Goal: Task Accomplishment & Management: Use online tool/utility

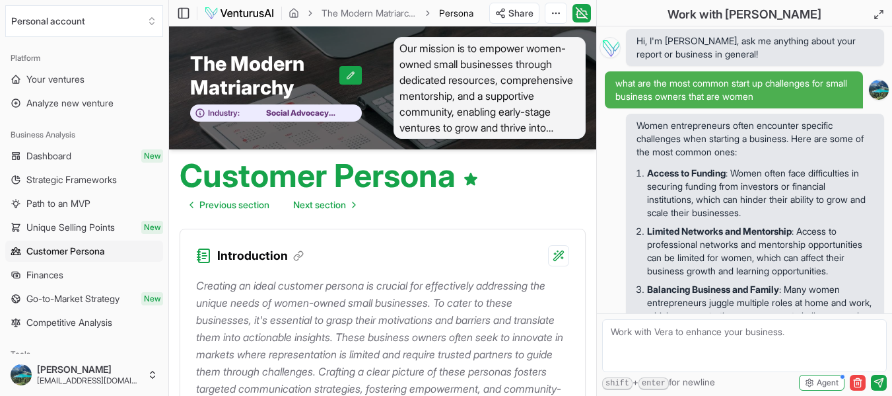
scroll to position [2067, 0]
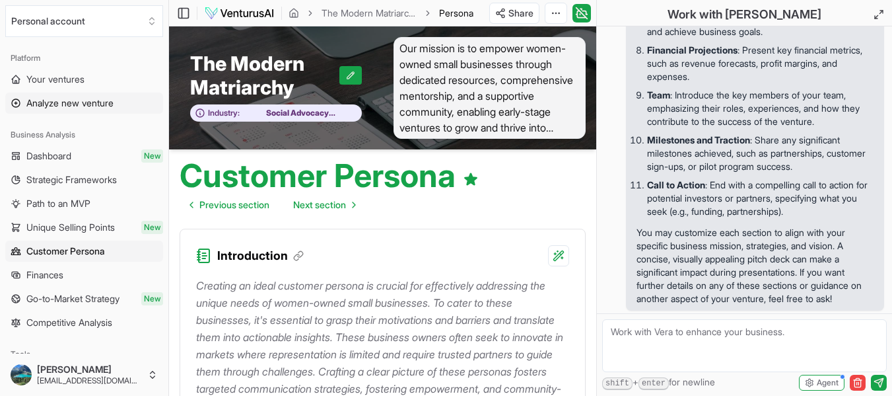
click at [57, 102] on span "Analyze new venture" at bounding box center [69, 102] width 87 height 13
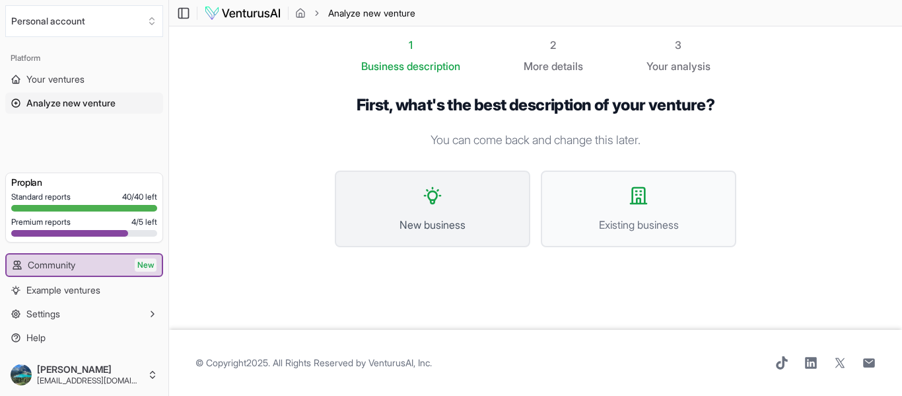
click at [470, 198] on button "New business" at bounding box center [433, 208] width 196 height 77
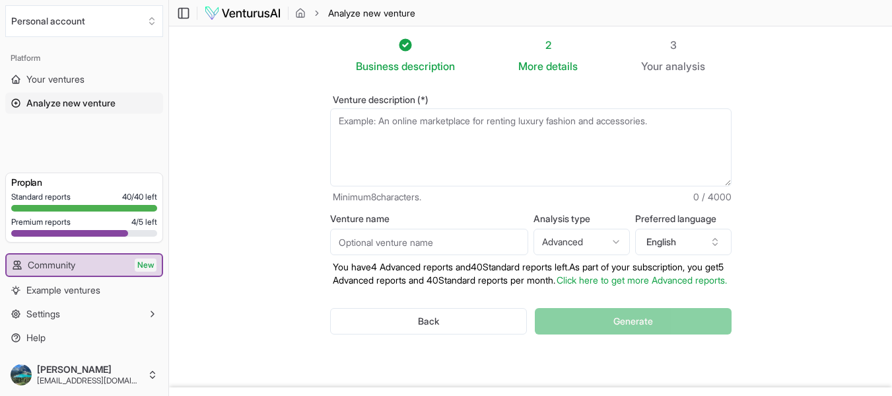
click at [360, 122] on textarea "Venture description (*)" at bounding box center [531, 147] width 402 height 78
paste textarea "The business idea of selling live edge wood and creating handmade rustic wood f…"
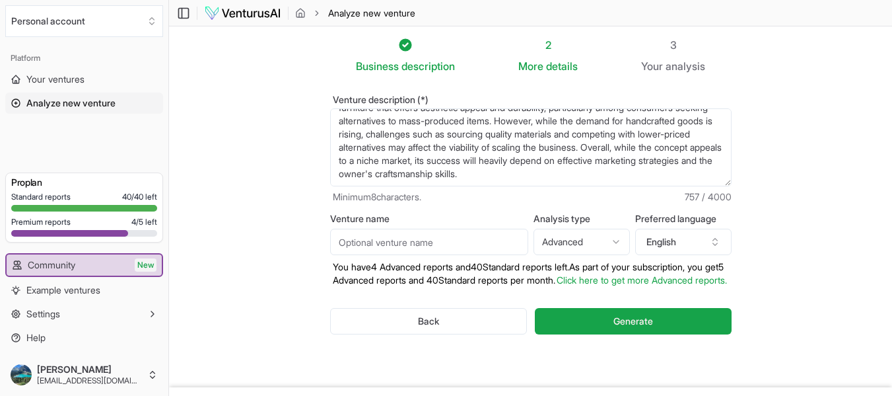
scroll to position [172, 0]
drag, startPoint x: 341, startPoint y: 114, endPoint x: 472, endPoint y: 165, distance: 139.7
click at [472, 165] on textarea "The business idea of selling live edge wood and creating handmade rustic wood f…" at bounding box center [531, 147] width 402 height 78
click at [480, 167] on textarea "The business idea of selling live edge wood and creating handmade rustic wood f…" at bounding box center [531, 147] width 402 height 78
drag, startPoint x: 522, startPoint y: 171, endPoint x: 570, endPoint y: 195, distance: 53.8
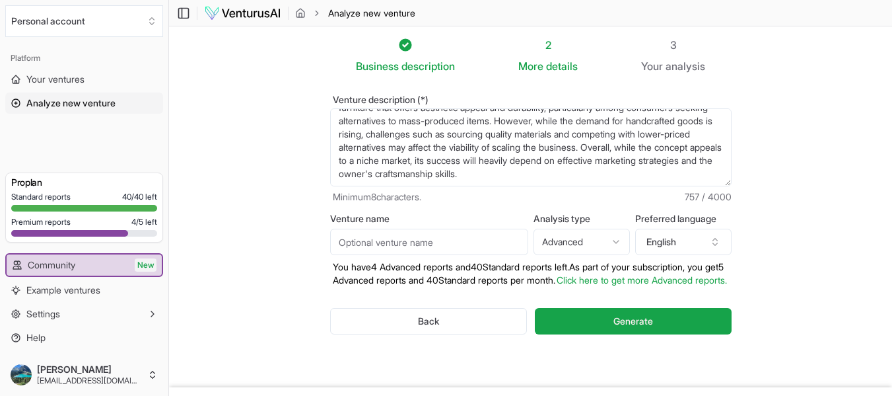
click at [570, 195] on div "Venture description (*) The business idea of selling live edge wood and creatin…" at bounding box center [531, 149] width 402 height 108
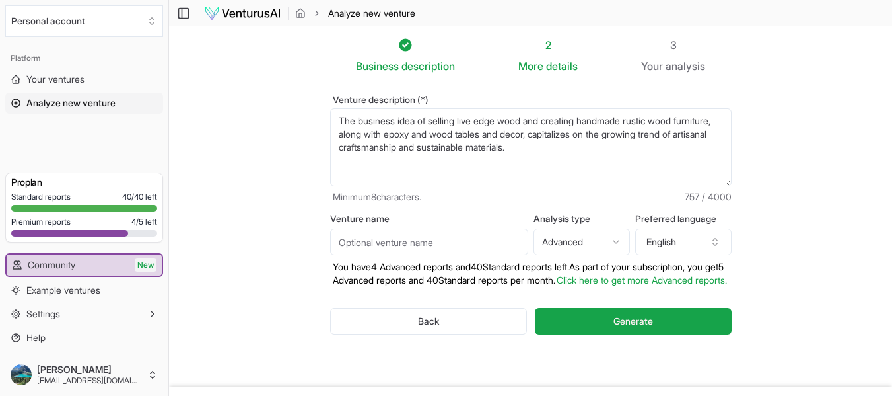
scroll to position [0, 0]
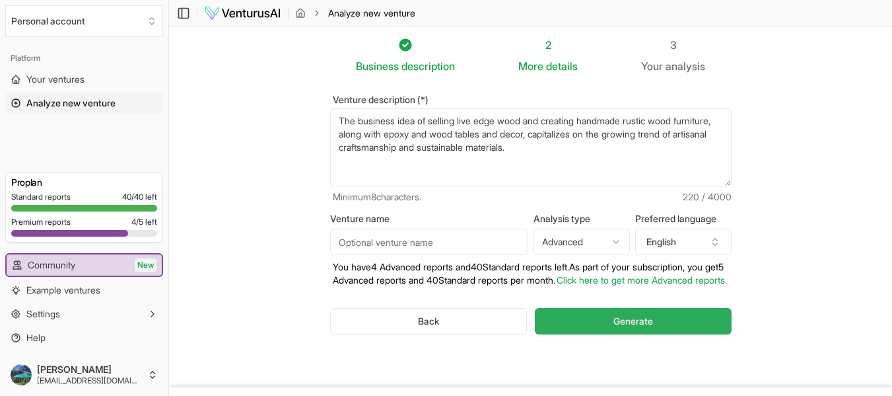
type textarea "The business idea of selling live edge wood and creating handmade rustic wood f…"
click at [623, 328] on span "Generate" at bounding box center [634, 320] width 40 height 13
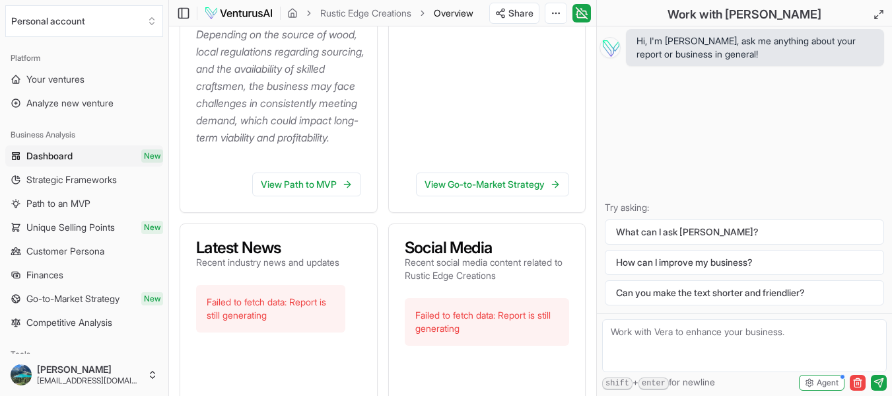
scroll to position [546, 0]
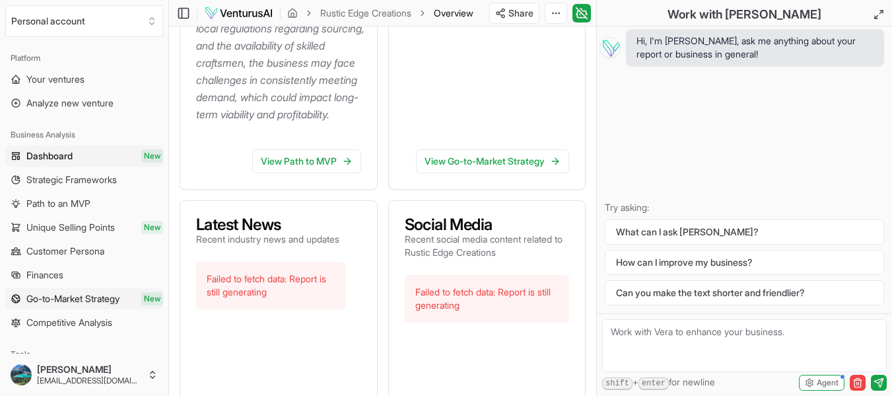
click at [98, 293] on span "Go-to-Market Strategy" at bounding box center [72, 298] width 93 height 13
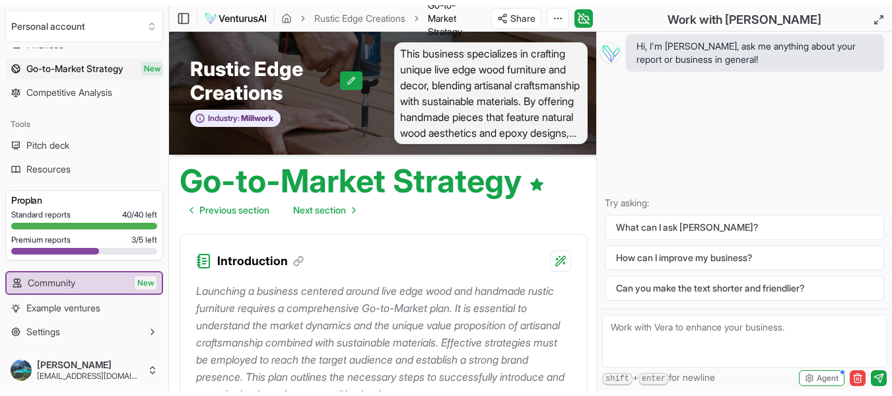
scroll to position [248, 0]
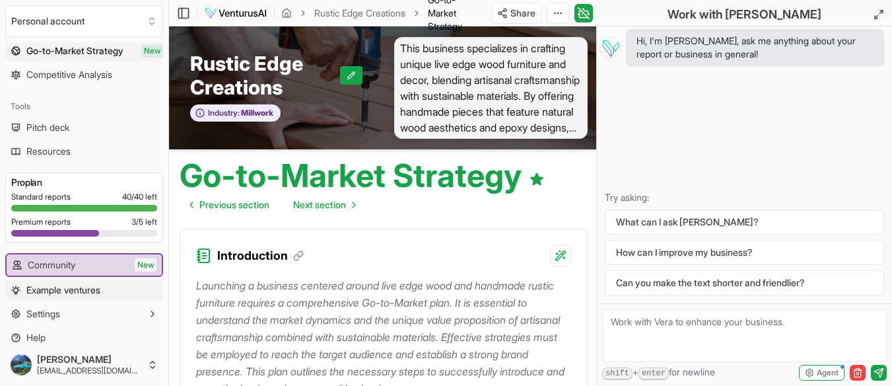
click at [108, 287] on link "Example ventures" at bounding box center [84, 289] width 158 height 21
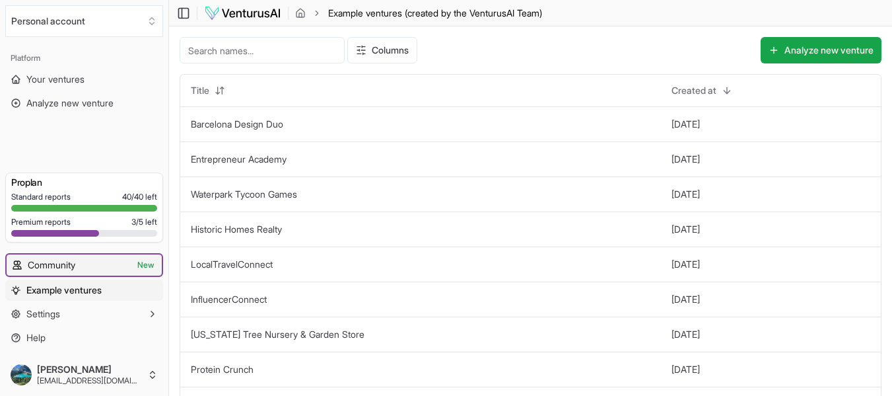
click at [100, 267] on link "Community New" at bounding box center [84, 264] width 155 height 21
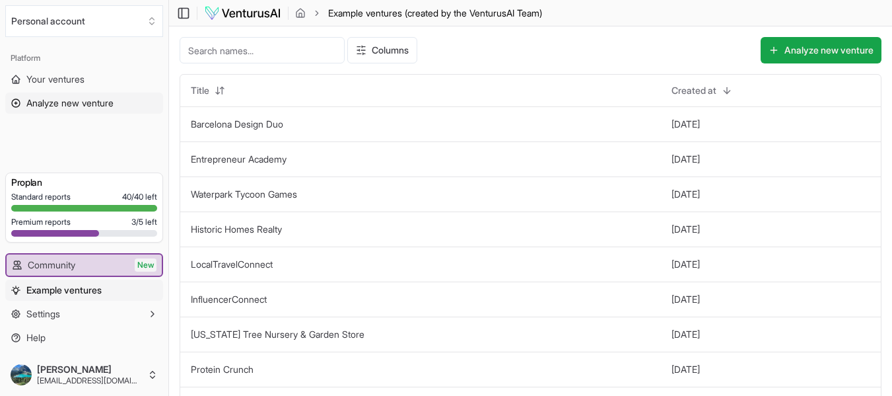
click at [72, 103] on span "Analyze new venture" at bounding box center [69, 102] width 87 height 13
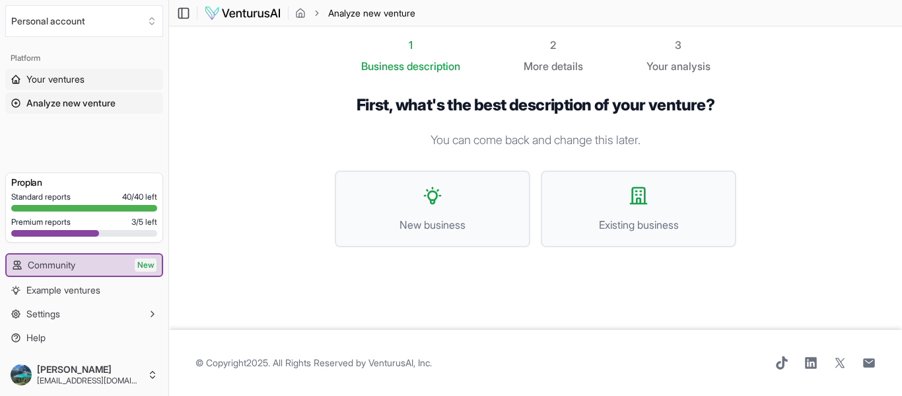
click at [72, 79] on span "Your ventures" at bounding box center [55, 79] width 58 height 13
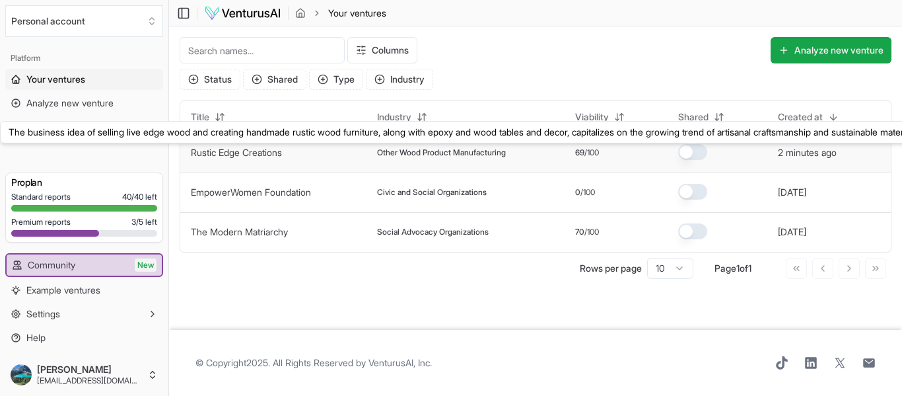
click at [224, 149] on link "Rustic Edge Creations" at bounding box center [236, 152] width 91 height 11
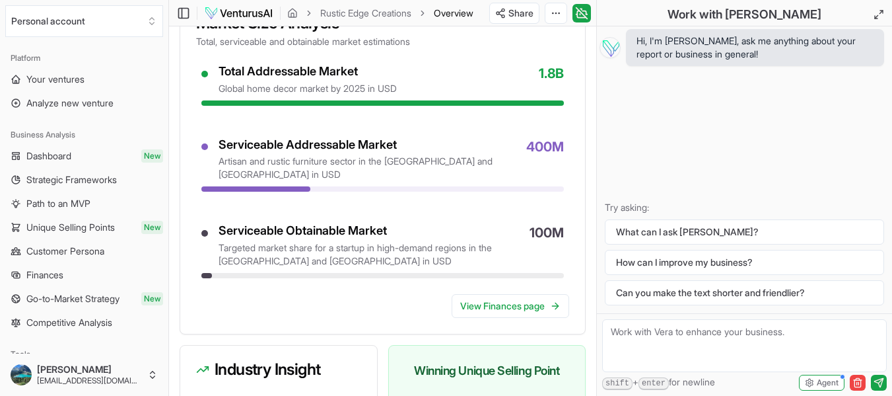
scroll to position [1299, 0]
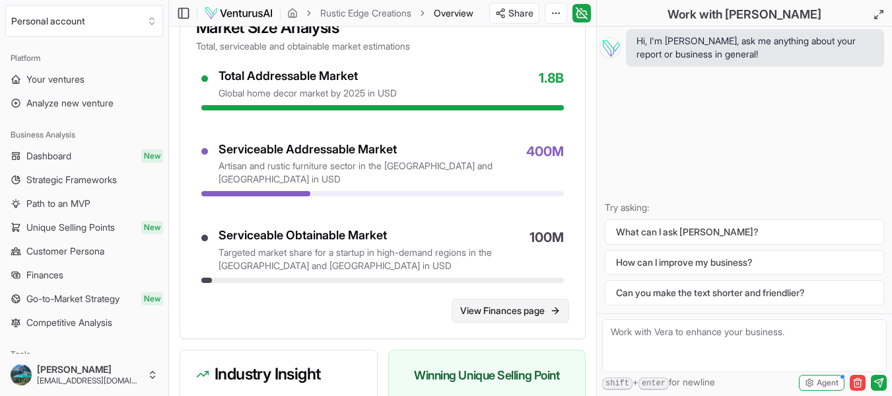
click at [527, 322] on link "View Finances page" at bounding box center [511, 311] width 118 height 24
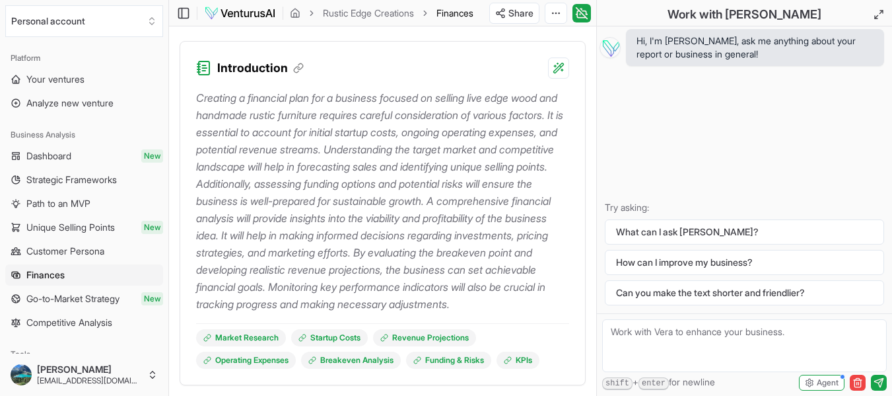
scroll to position [139, 0]
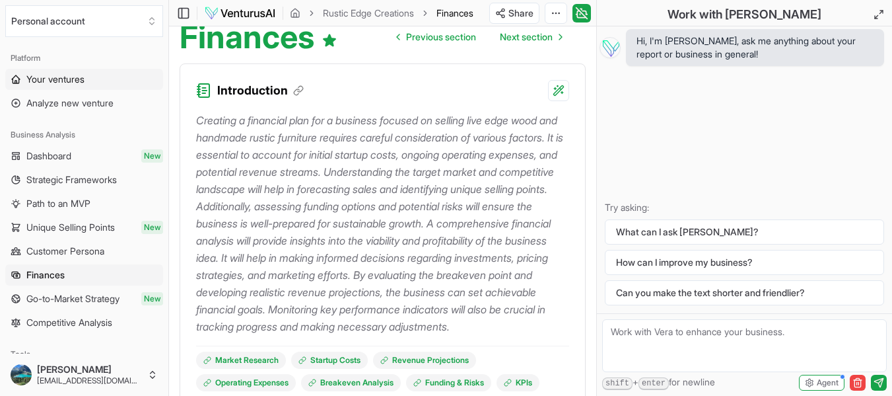
click at [88, 81] on link "Your ventures" at bounding box center [84, 79] width 158 height 21
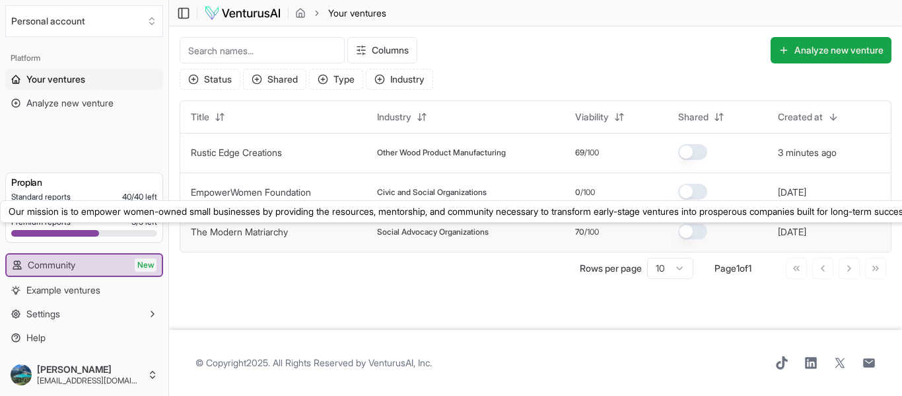
click at [266, 231] on link "The Modern Matriarchy" at bounding box center [239, 231] width 97 height 11
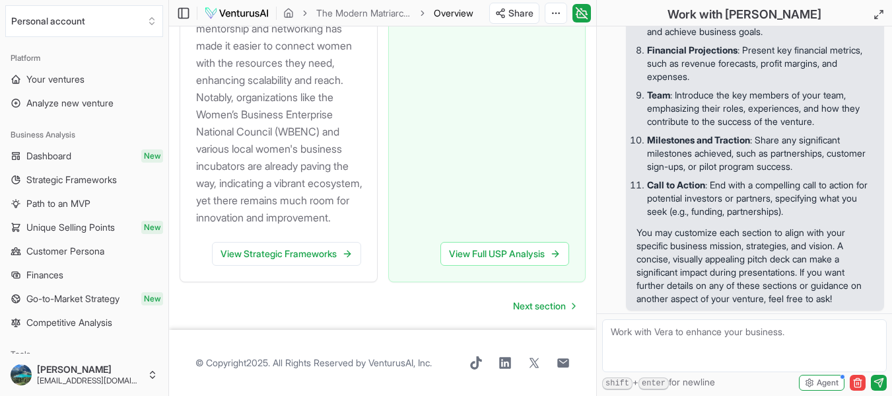
scroll to position [1999, 0]
click at [85, 277] on link "Finances" at bounding box center [84, 274] width 158 height 21
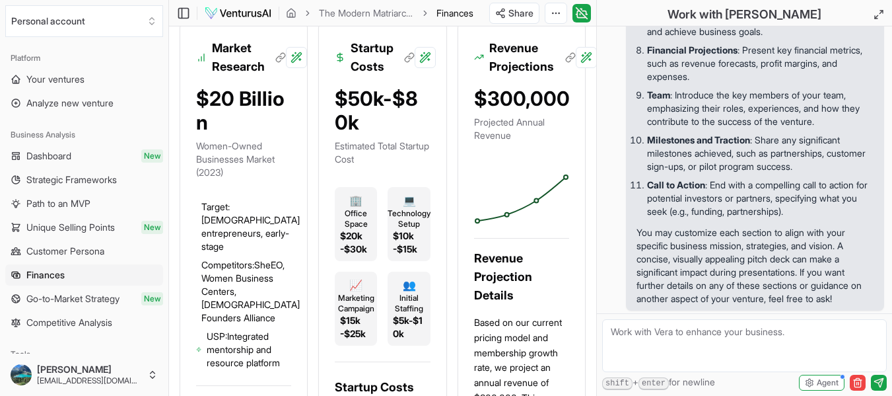
scroll to position [424, 0]
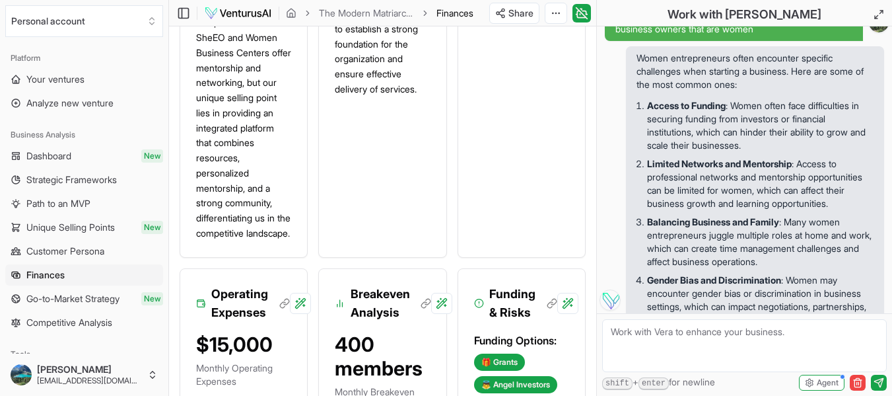
scroll to position [8, 0]
